Goal: Download file/media

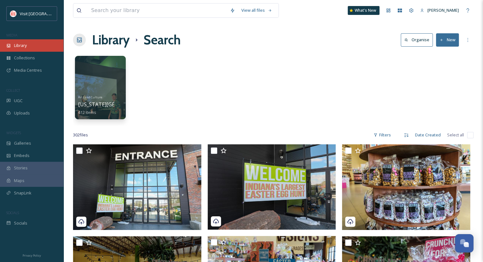
click at [21, 49] on div "Library" at bounding box center [31, 45] width 63 height 12
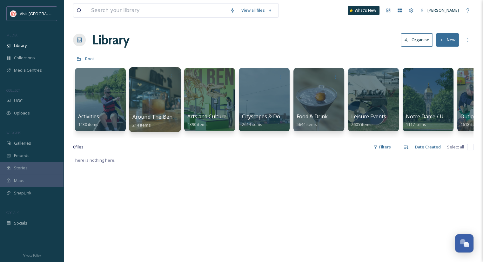
click at [164, 114] on span "Around The Bend Series" at bounding box center [161, 116] width 59 height 7
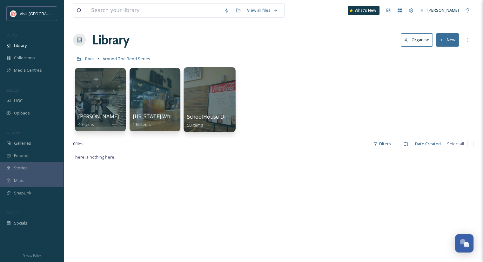
click at [209, 106] on div at bounding box center [209, 99] width 52 height 65
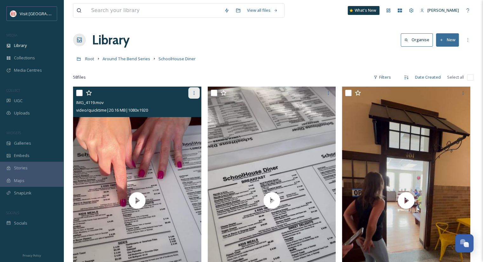
click at [194, 94] on icon at bounding box center [193, 92] width 5 height 5
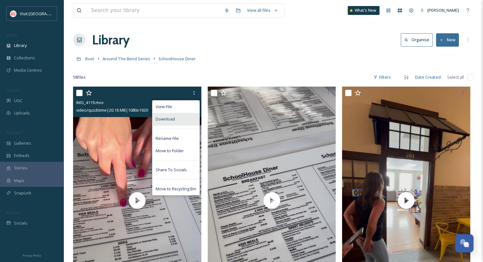
click at [182, 121] on div "Download" at bounding box center [175, 119] width 47 height 12
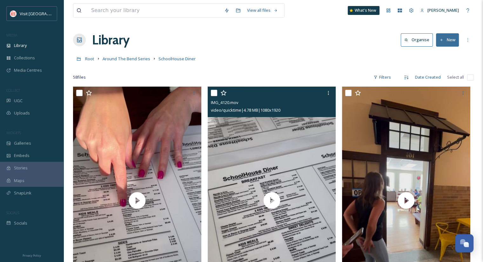
click at [212, 94] on input "checkbox" at bounding box center [214, 93] width 6 height 6
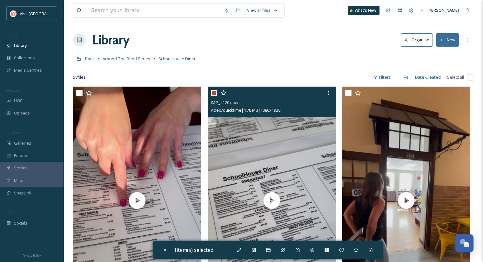
click at [214, 93] on input "checkbox" at bounding box center [214, 93] width 6 height 6
checkbox input "false"
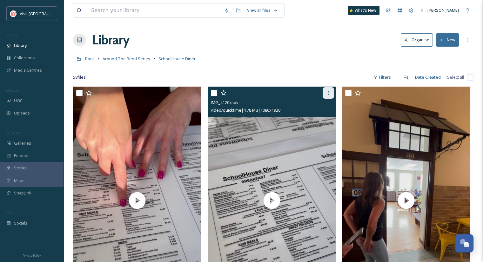
click at [325, 91] on div at bounding box center [327, 92] width 11 height 11
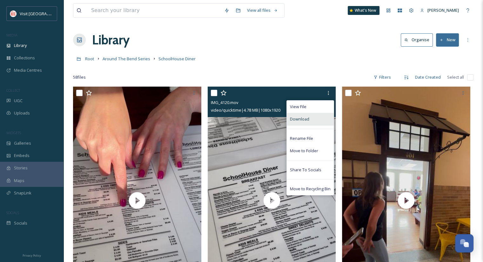
click at [300, 117] on span "Download" at bounding box center [299, 119] width 19 height 6
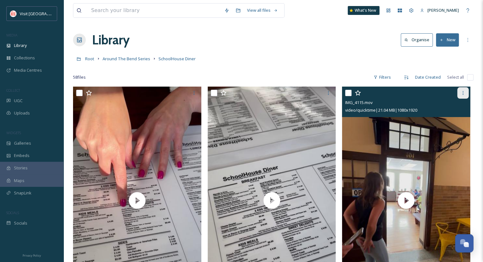
click at [467, 90] on div at bounding box center [462, 92] width 11 height 11
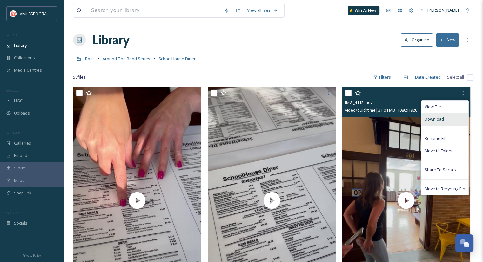
click at [439, 117] on span "Download" at bounding box center [433, 119] width 19 height 6
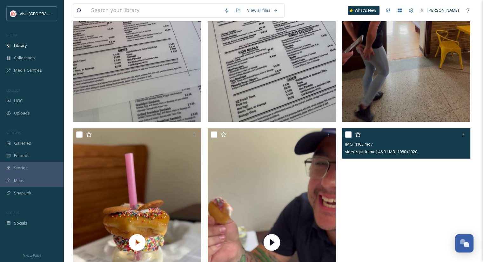
scroll to position [282, 0]
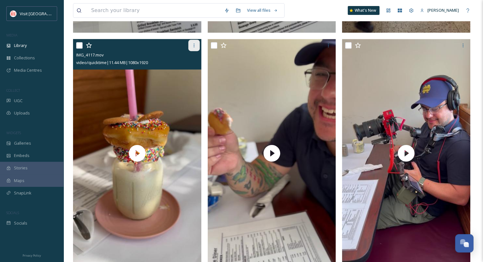
click at [195, 43] on icon at bounding box center [193, 45] width 5 height 5
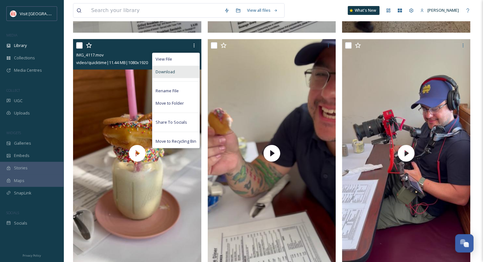
click at [171, 75] on div "Download" at bounding box center [175, 72] width 47 height 12
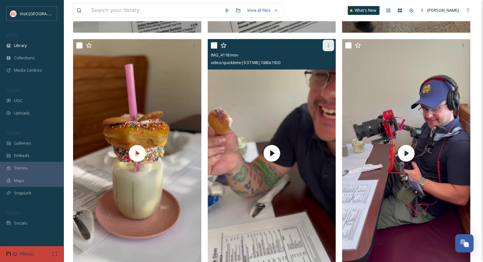
click at [331, 49] on div at bounding box center [327, 45] width 11 height 11
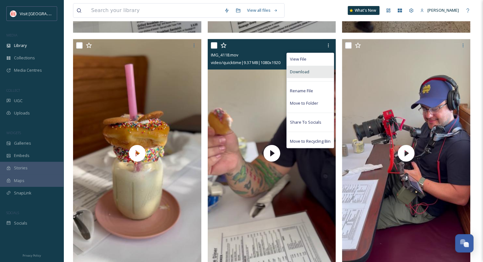
click at [303, 69] on span "Download" at bounding box center [299, 72] width 19 height 6
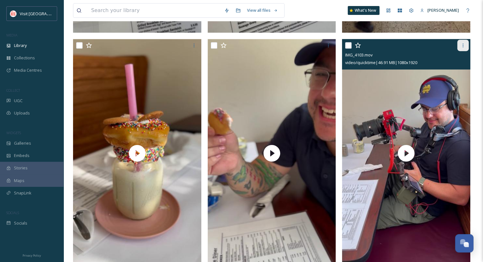
click at [463, 44] on icon at bounding box center [462, 45] width 5 height 5
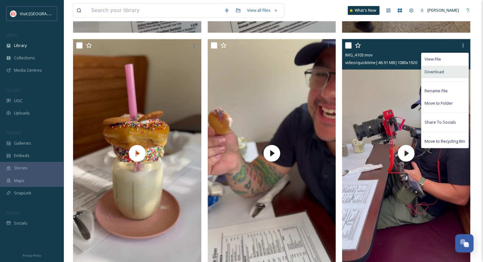
click at [436, 72] on span "Download" at bounding box center [433, 72] width 19 height 6
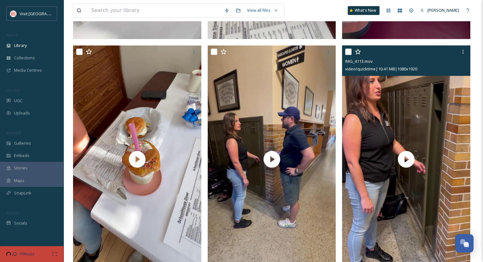
scroll to position [510, 0]
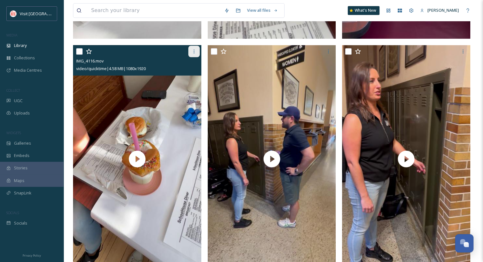
click at [193, 49] on icon at bounding box center [193, 51] width 5 height 5
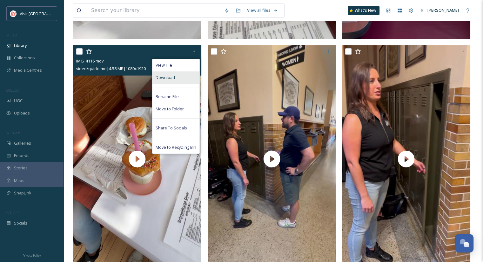
click at [167, 76] on span "Download" at bounding box center [165, 78] width 19 height 6
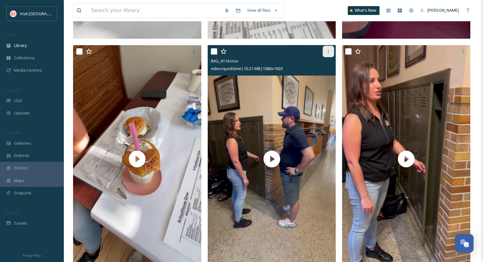
click at [328, 53] on icon at bounding box center [328, 51] width 5 height 5
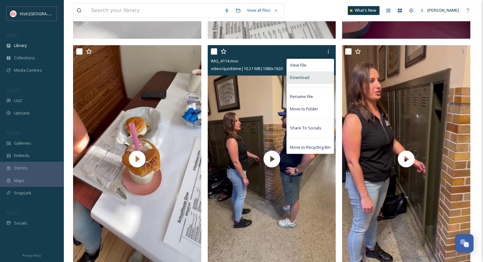
click at [311, 79] on div "Download" at bounding box center [310, 77] width 47 height 12
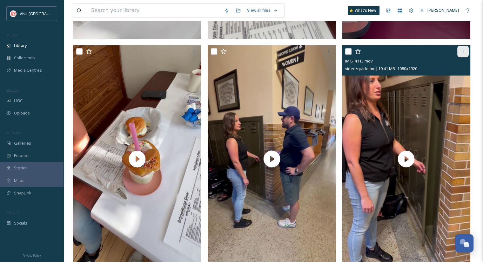
click at [462, 54] on div at bounding box center [462, 51] width 11 height 11
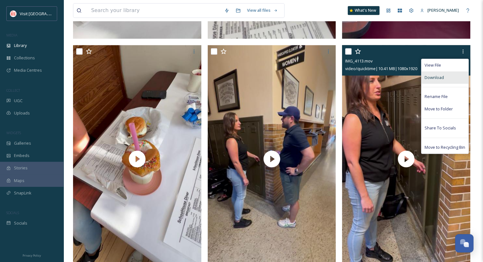
click at [442, 75] on span "Download" at bounding box center [433, 78] width 19 height 6
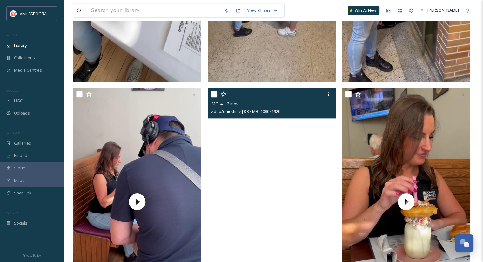
scroll to position [703, 0]
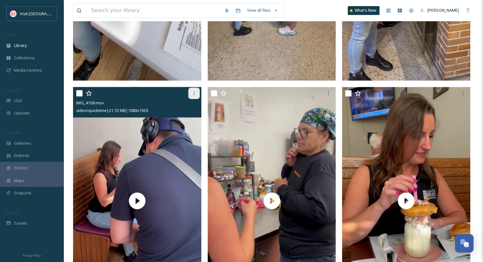
click at [193, 91] on icon at bounding box center [193, 93] width 5 height 5
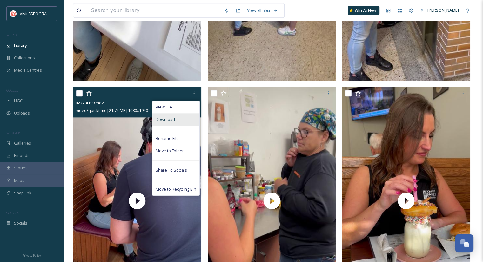
click at [166, 118] on span "Download" at bounding box center [165, 119] width 19 height 6
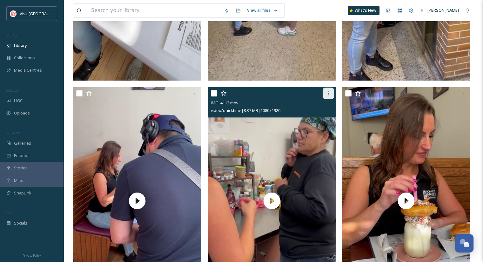
click at [326, 93] on icon at bounding box center [328, 93] width 5 height 5
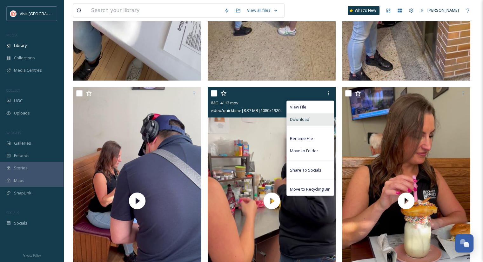
click at [298, 119] on span "Download" at bounding box center [299, 119] width 19 height 6
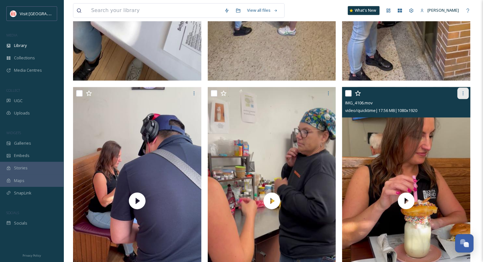
click at [468, 96] on div at bounding box center [462, 93] width 11 height 11
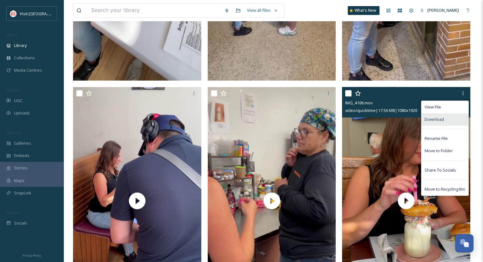
click at [442, 119] on span "Download" at bounding box center [433, 119] width 19 height 6
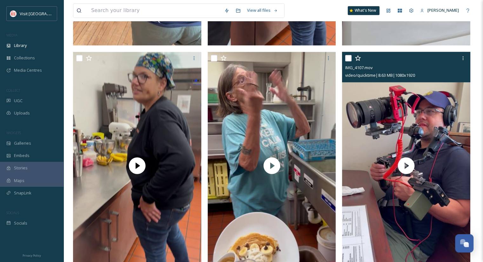
scroll to position [974, 0]
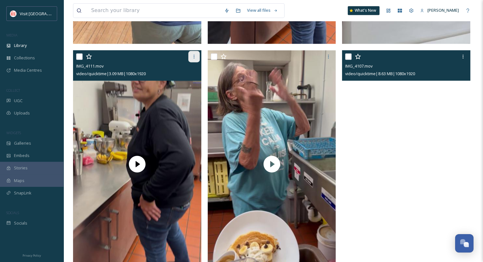
click at [194, 56] on icon at bounding box center [193, 56] width 5 height 5
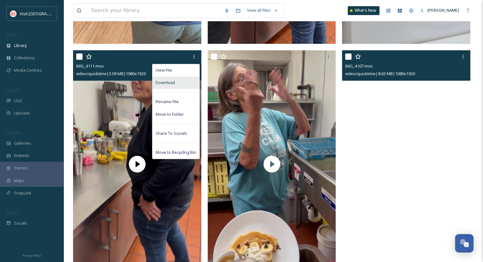
click at [170, 80] on span "Download" at bounding box center [165, 83] width 19 height 6
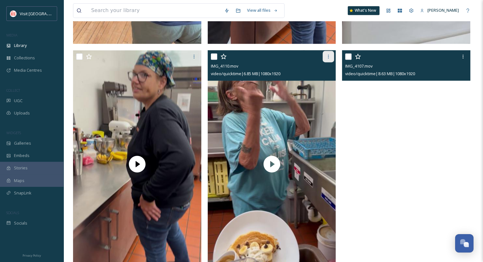
click at [329, 57] on icon at bounding box center [328, 56] width 5 height 5
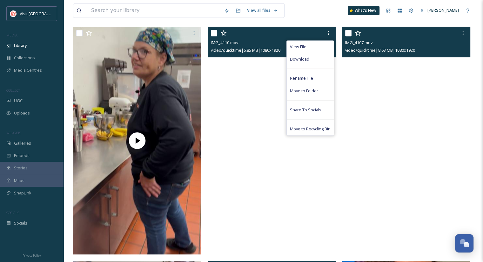
scroll to position [997, 0]
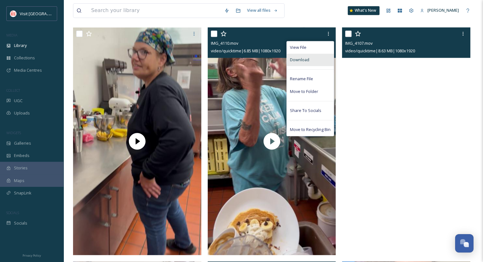
click at [294, 59] on span "Download" at bounding box center [299, 60] width 19 height 6
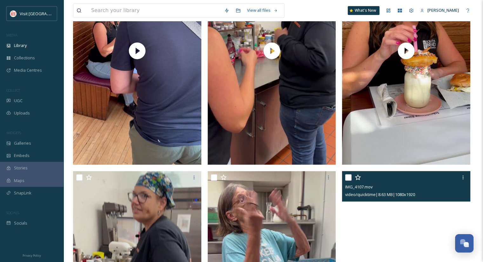
scroll to position [854, 0]
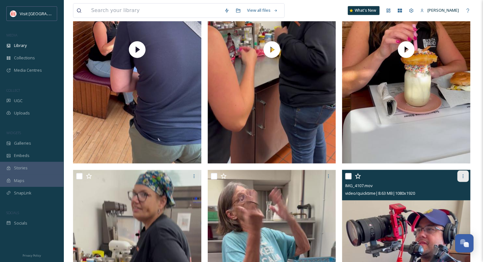
click at [462, 175] on icon at bounding box center [462, 176] width 5 height 5
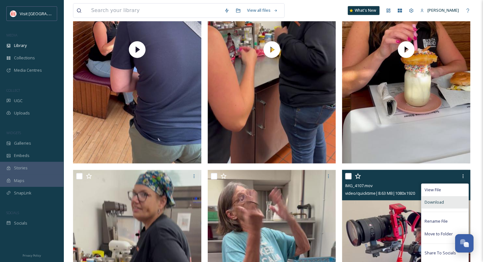
click at [430, 200] on span "Download" at bounding box center [433, 202] width 19 height 6
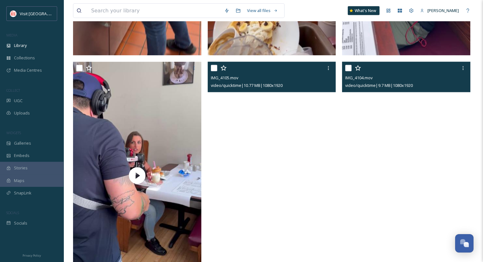
scroll to position [1197, 0]
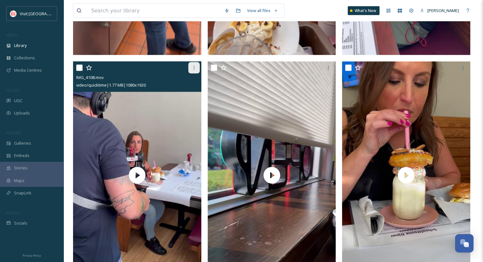
click at [193, 66] on icon at bounding box center [193, 67] width 5 height 5
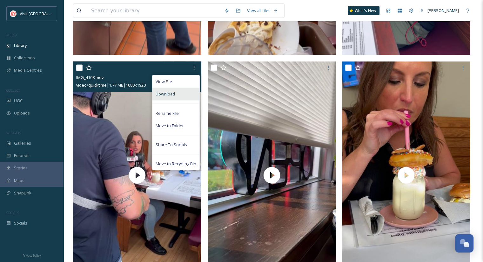
click at [164, 91] on span "Download" at bounding box center [165, 94] width 19 height 6
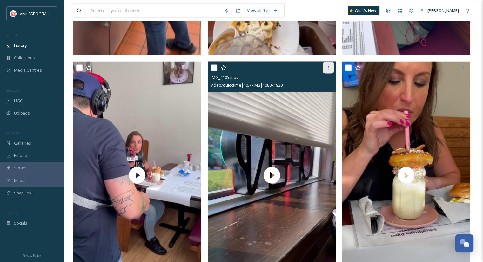
click at [329, 67] on icon at bounding box center [328, 67] width 5 height 5
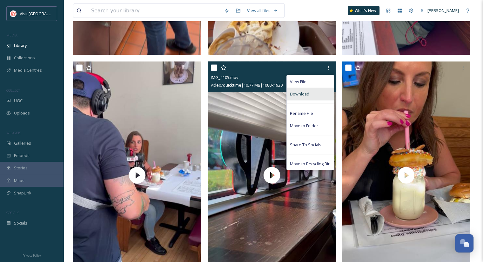
click at [310, 98] on div "Download" at bounding box center [310, 94] width 47 height 12
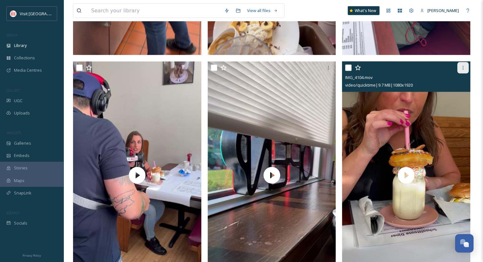
click at [467, 70] on div at bounding box center [462, 67] width 11 height 11
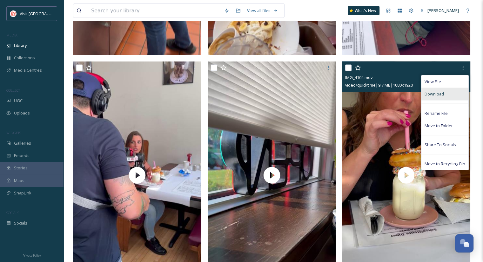
click at [446, 98] on div "Download" at bounding box center [444, 94] width 47 height 12
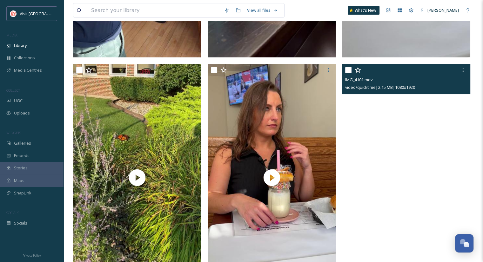
scroll to position [1432, 0]
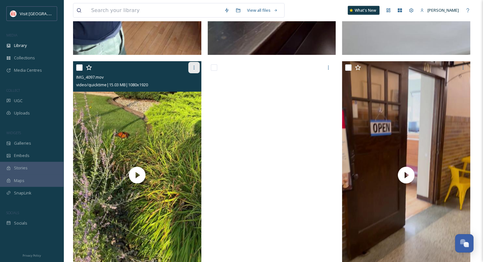
click at [194, 64] on div at bounding box center [193, 67] width 11 height 11
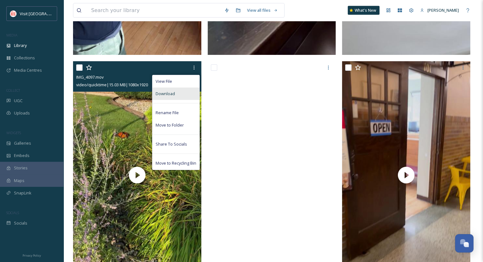
click at [173, 93] on span "Download" at bounding box center [165, 94] width 19 height 6
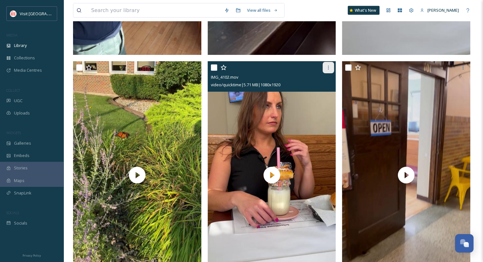
click at [331, 69] on div at bounding box center [327, 67] width 11 height 11
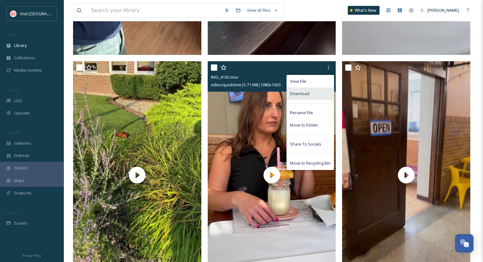
click at [317, 91] on div "Download" at bounding box center [310, 94] width 47 height 12
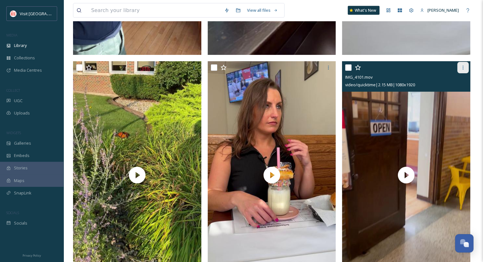
click at [464, 69] on icon at bounding box center [462, 67] width 5 height 5
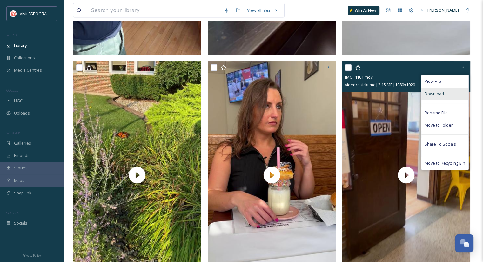
click at [445, 94] on div "Download" at bounding box center [444, 94] width 47 height 12
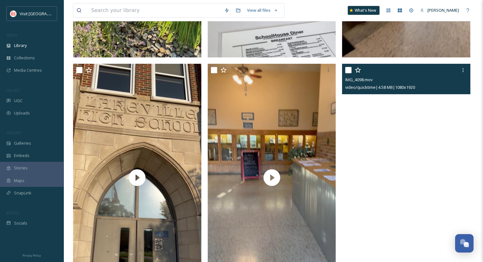
scroll to position [1654, 0]
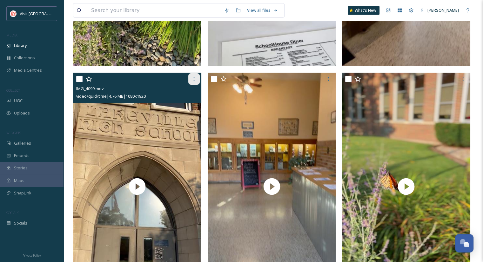
click at [194, 78] on icon at bounding box center [193, 79] width 1 height 4
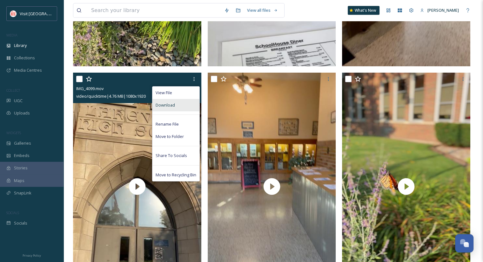
click at [170, 106] on span "Download" at bounding box center [165, 105] width 19 height 6
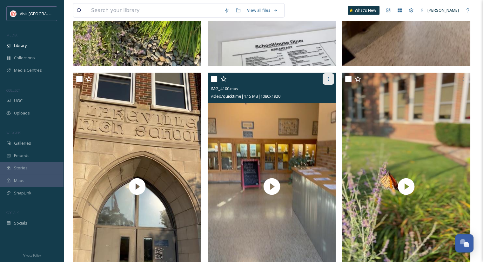
click at [329, 78] on icon at bounding box center [328, 78] width 5 height 5
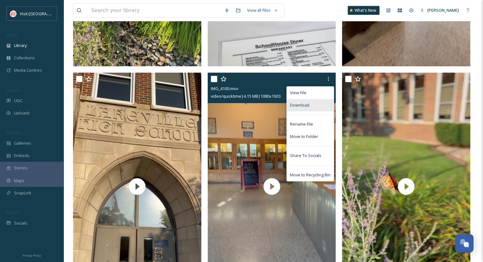
click at [295, 103] on span "Download" at bounding box center [299, 105] width 19 height 6
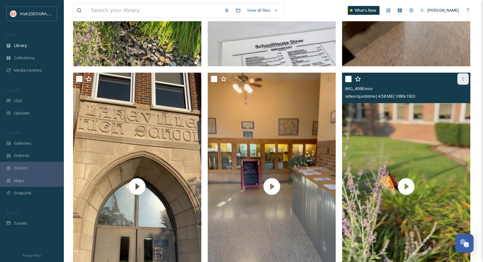
click at [462, 78] on icon at bounding box center [462, 79] width 1 height 4
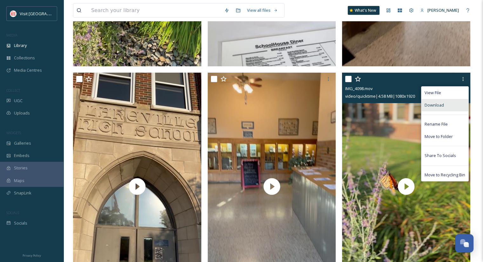
click at [431, 103] on span "Download" at bounding box center [433, 105] width 19 height 6
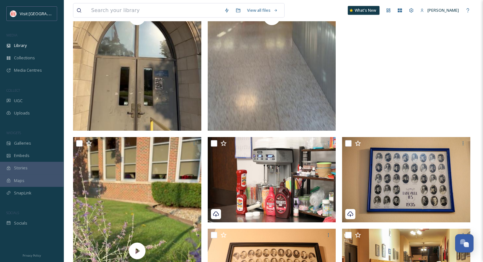
scroll to position [1825, 0]
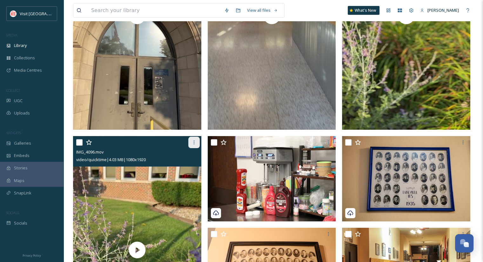
click at [194, 141] on icon at bounding box center [193, 142] width 5 height 5
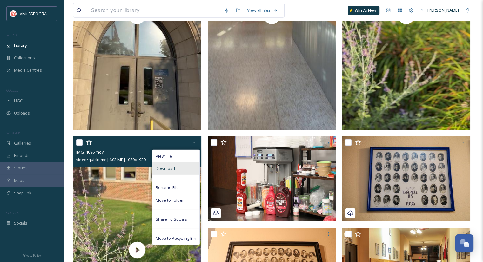
click at [174, 166] on span "Download" at bounding box center [165, 169] width 19 height 6
